Goal: Use online tool/utility: Use online tool/utility

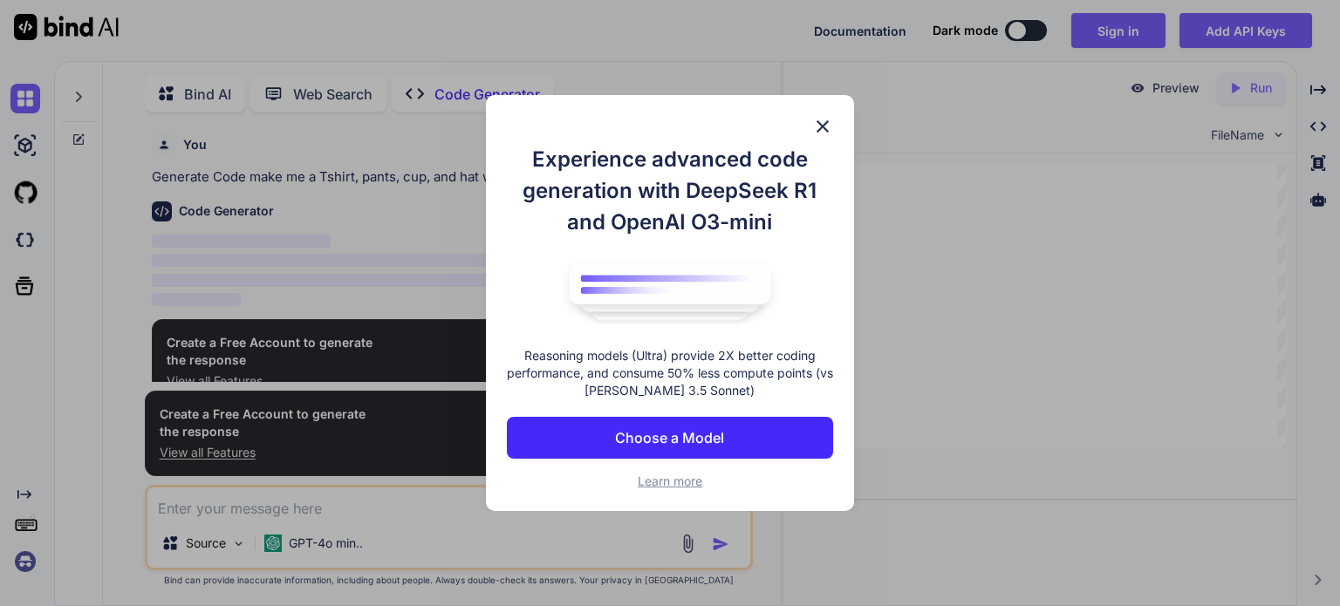
scroll to position [6, 0]
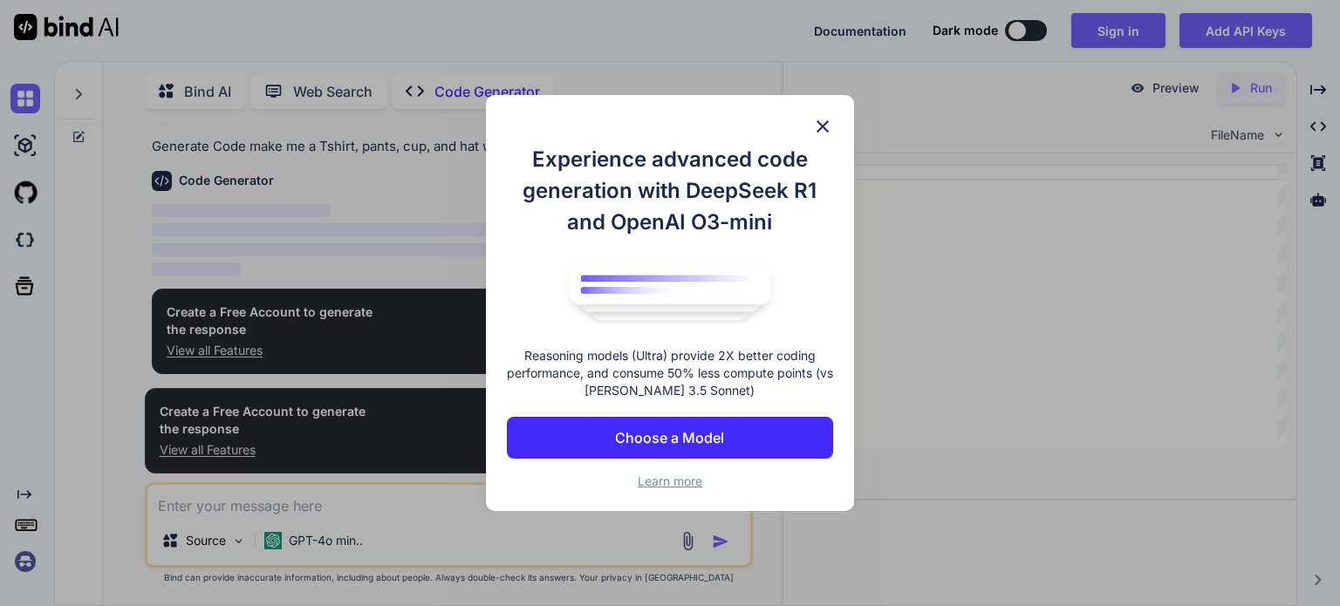
click at [823, 124] on img at bounding box center [822, 126] width 21 height 21
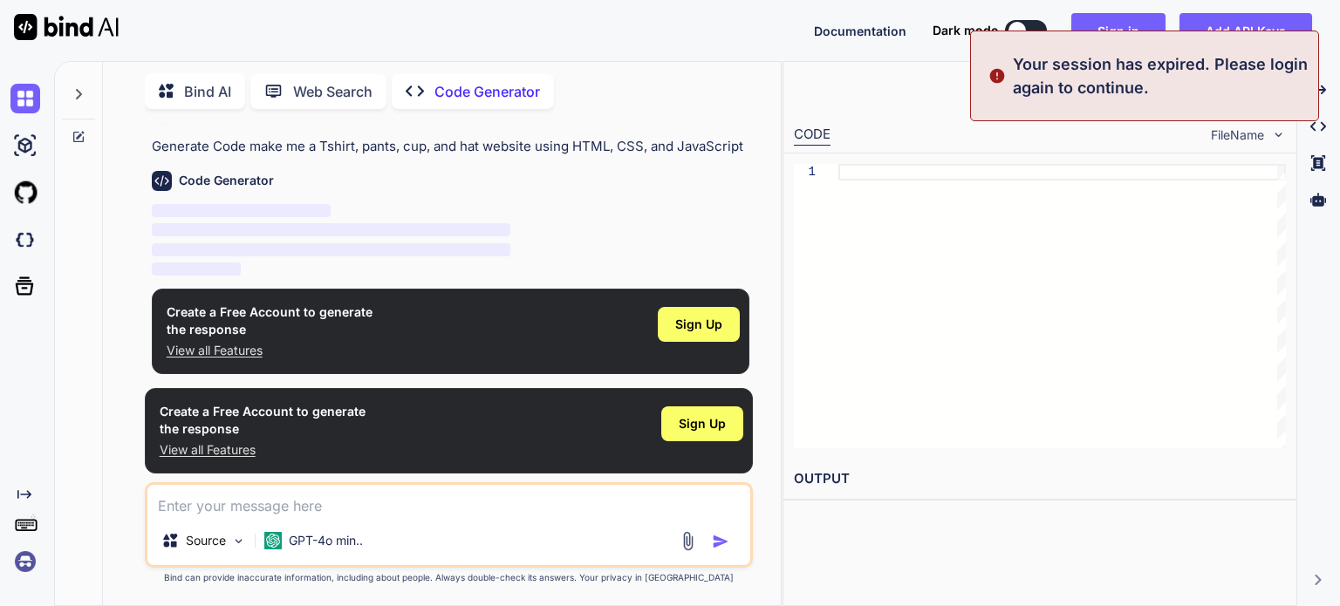
type textarea "x"
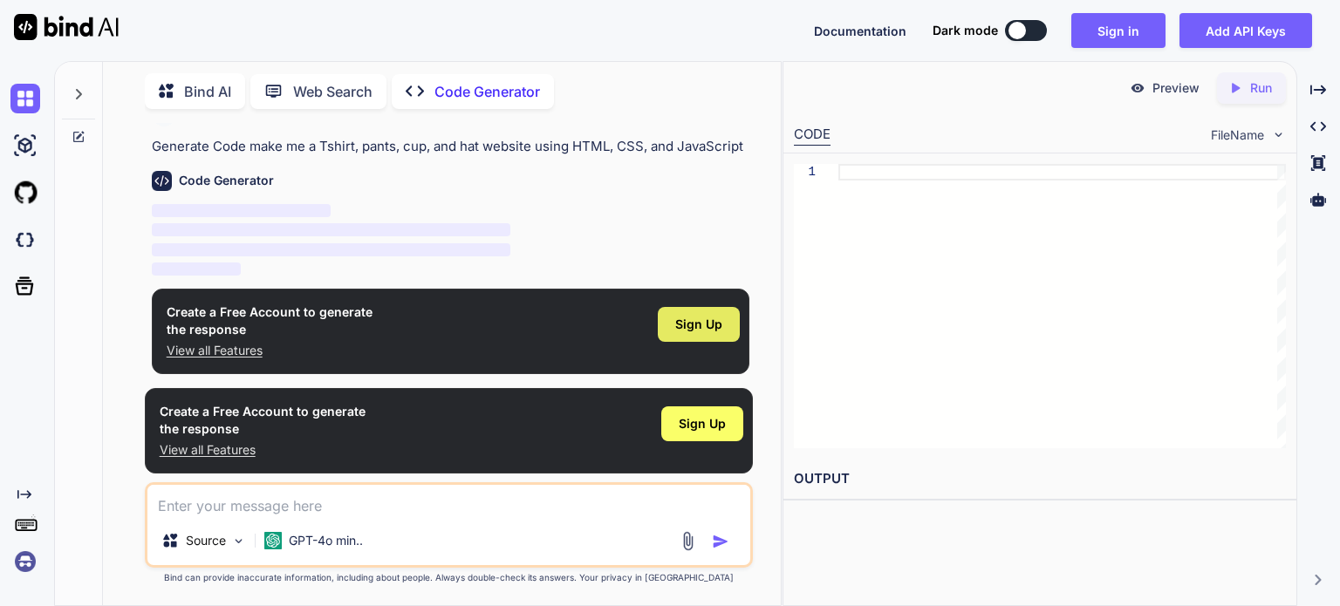
click at [690, 316] on span "Sign Up" at bounding box center [698, 324] width 47 height 17
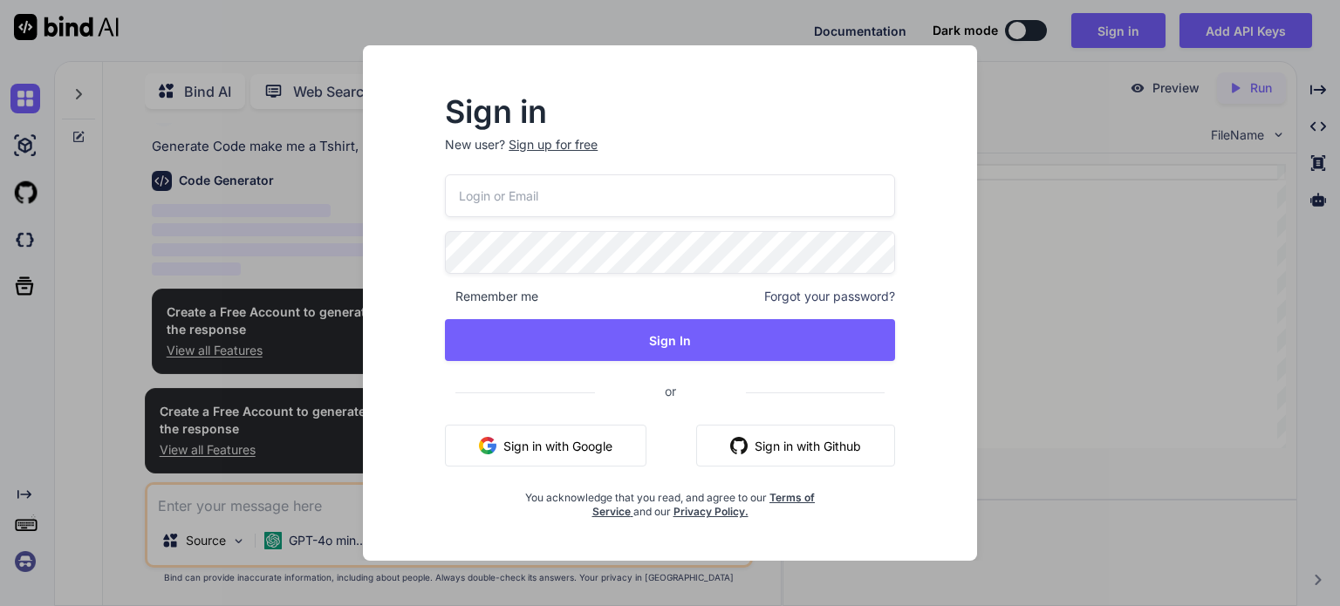
click at [542, 434] on button "Sign in with Google" at bounding box center [546, 446] width 202 height 42
click at [810, 450] on button "Sign in with Github" at bounding box center [795, 446] width 199 height 42
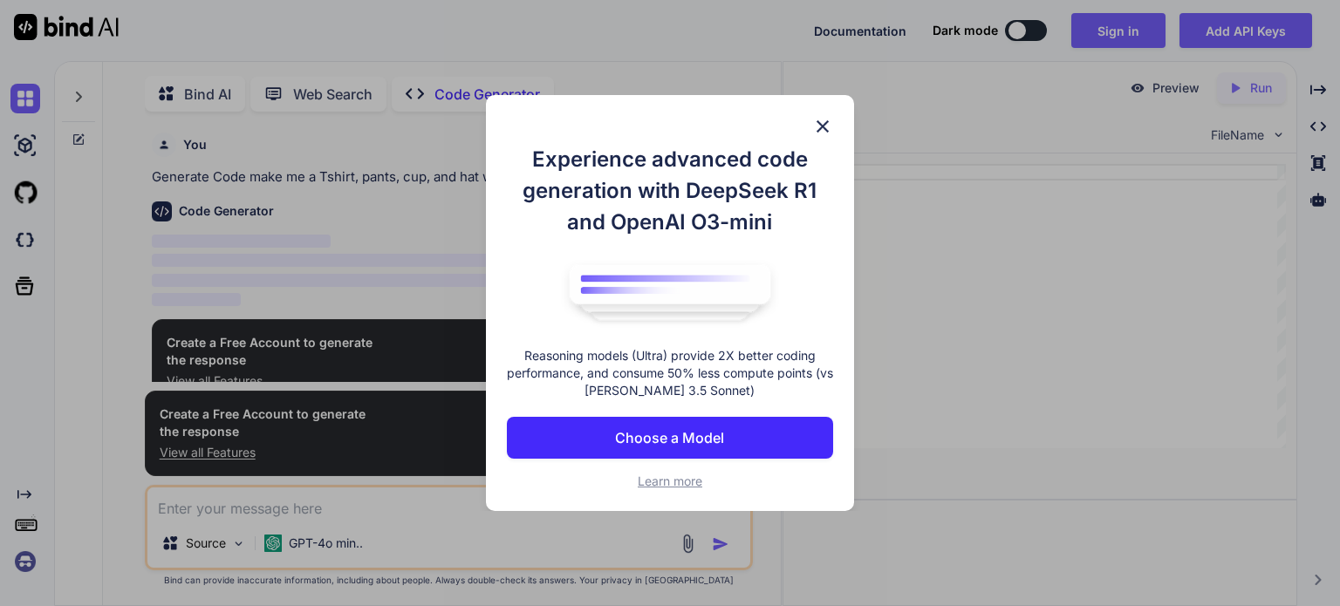
scroll to position [6, 0]
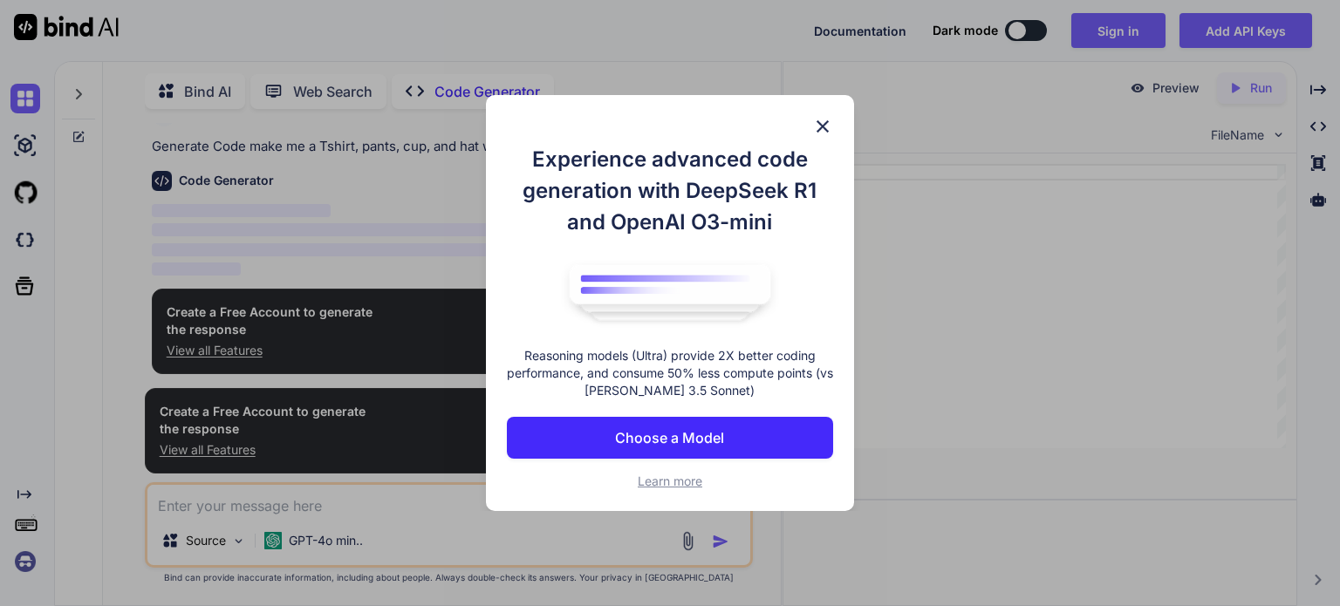
type textarea "x"
click at [823, 122] on img at bounding box center [822, 126] width 21 height 21
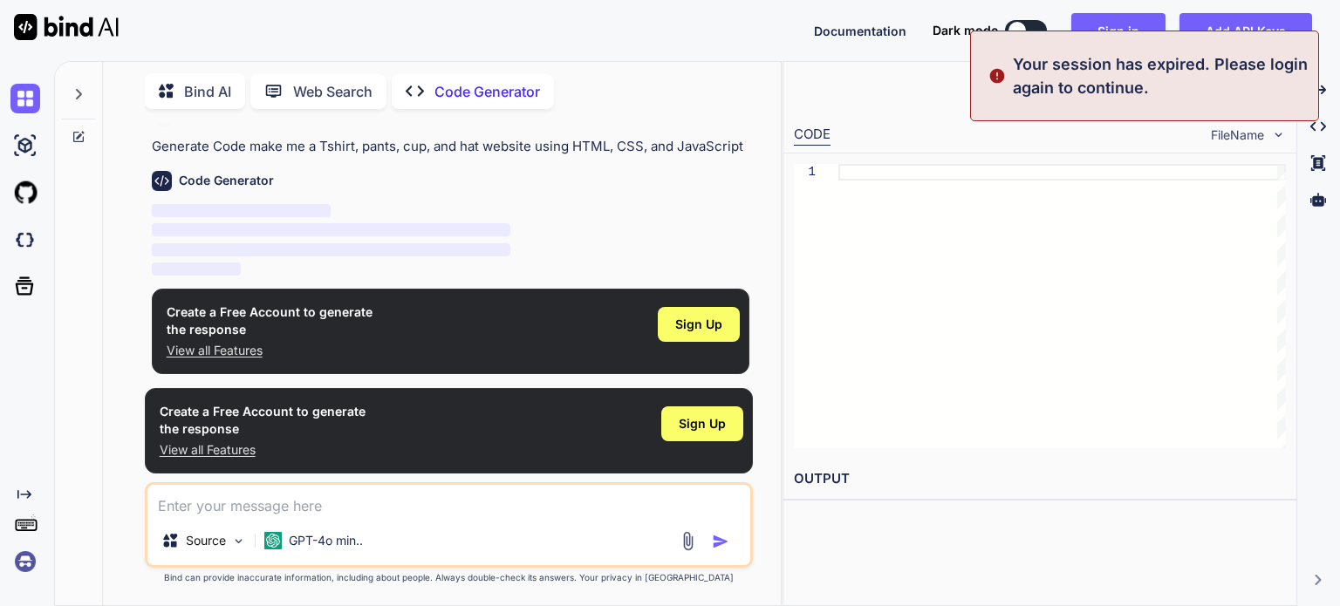
click at [995, 71] on img at bounding box center [996, 75] width 17 height 47
click at [928, 78] on div "Preview Created with Pixso. Run" at bounding box center [1039, 88] width 513 height 52
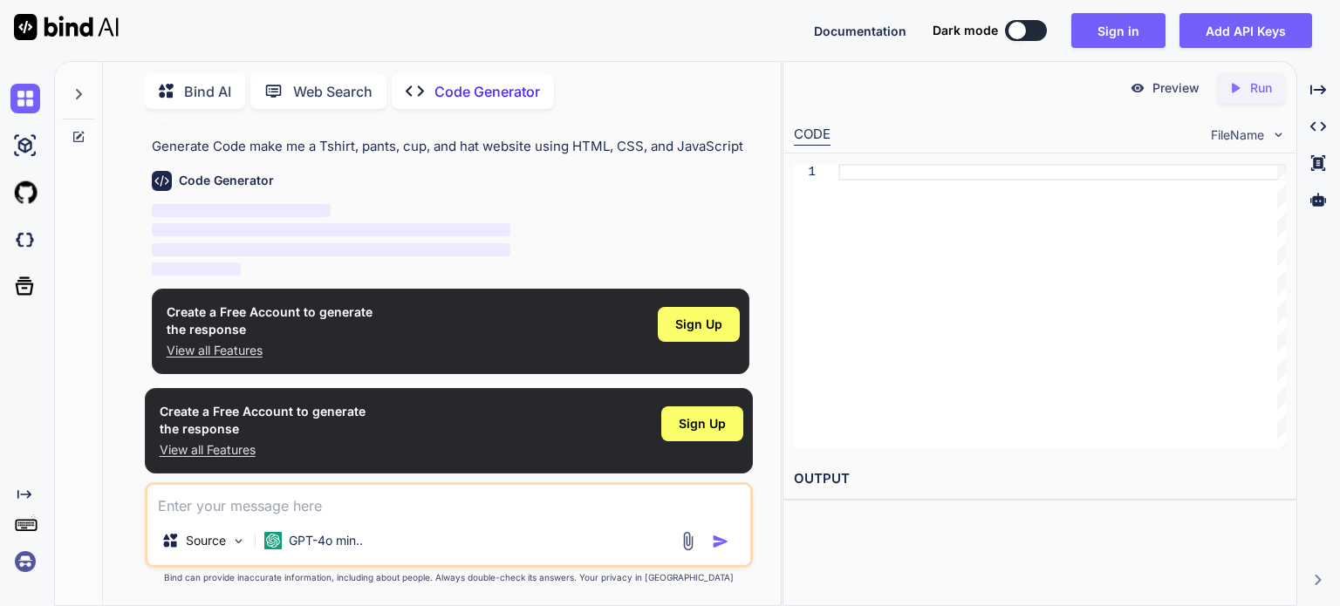
click at [986, 166] on div at bounding box center [1061, 306] width 447 height 284
type textarea "htm"
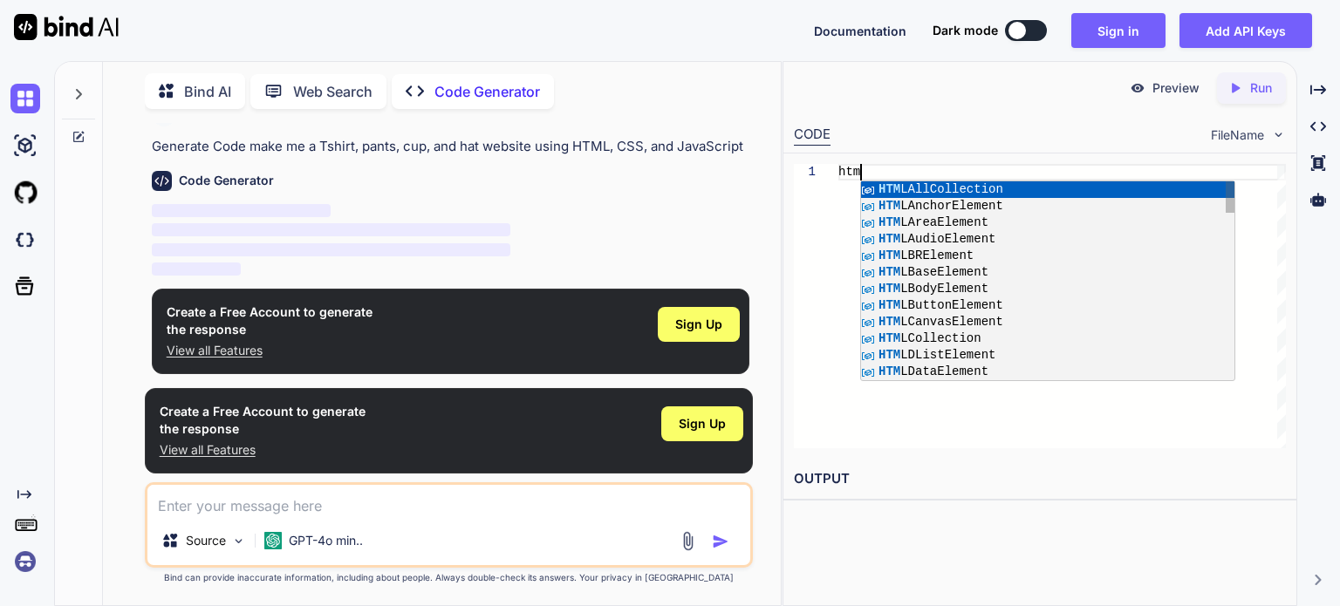
type textarea "x"
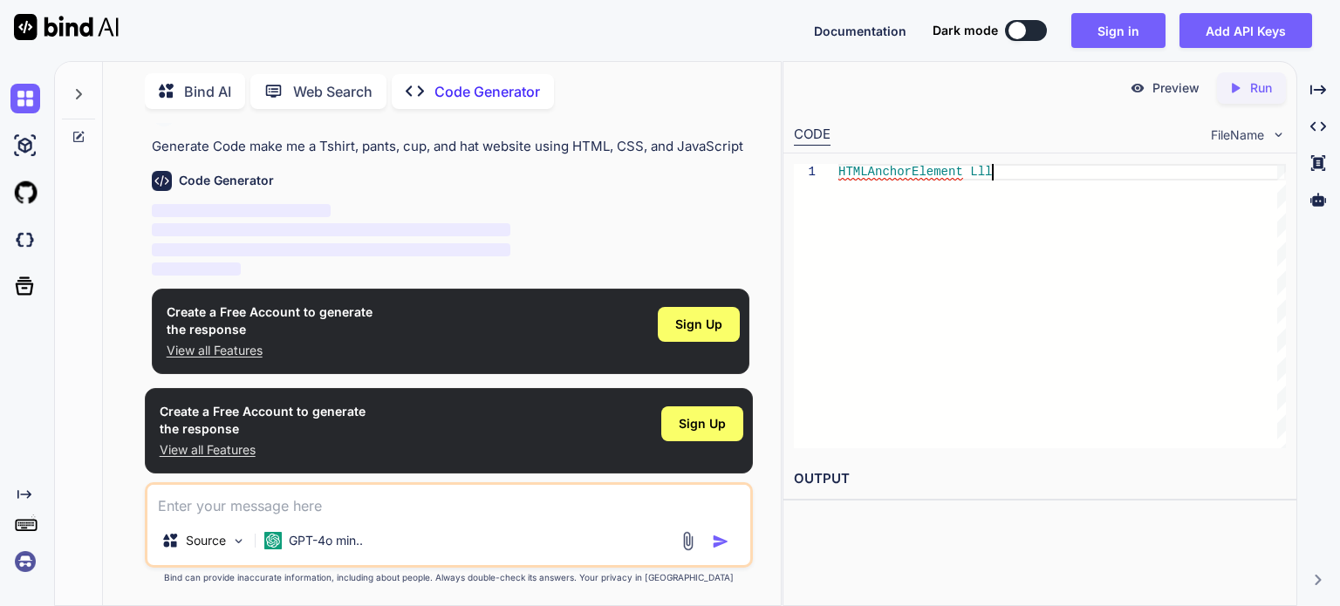
type textarea "HTMLAnchorElement Lll"
click at [1246, 95] on icon "Created with Pixso." at bounding box center [1238, 88] width 23 height 16
